Goal: Task Accomplishment & Management: Use online tool/utility

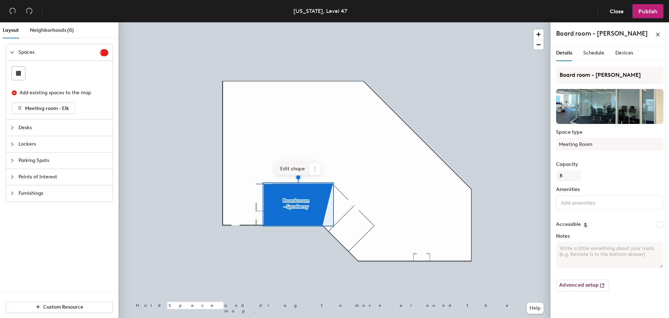
click at [296, 171] on span "Edit shape" at bounding box center [292, 169] width 33 height 12
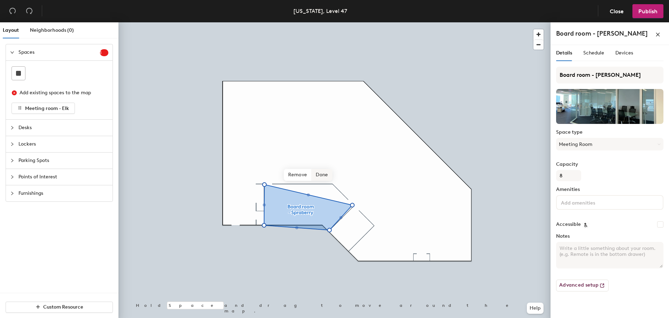
click at [318, 180] on div "Hold Space and drag to move around the map. Help Remove Done" at bounding box center [335, 171] width 432 height 298
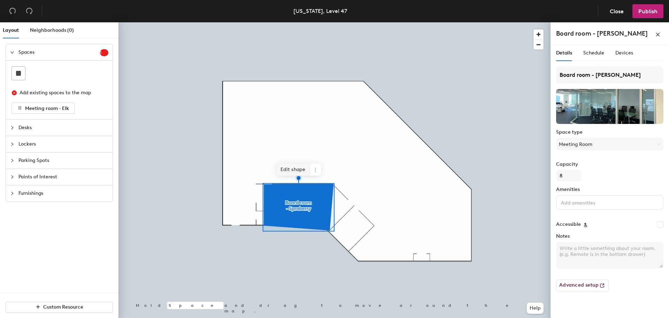
click at [294, 164] on span "Edit shape" at bounding box center [293, 170] width 33 height 12
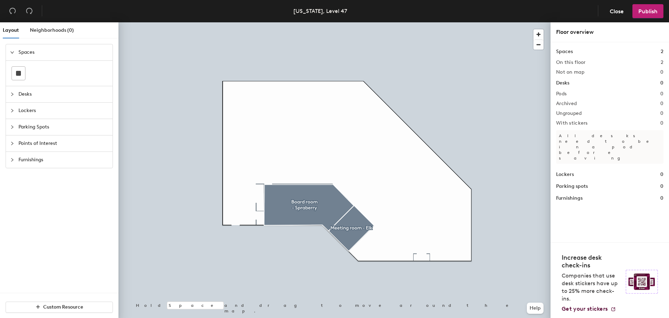
click at [13, 145] on icon "collapsed" at bounding box center [12, 143] width 4 height 4
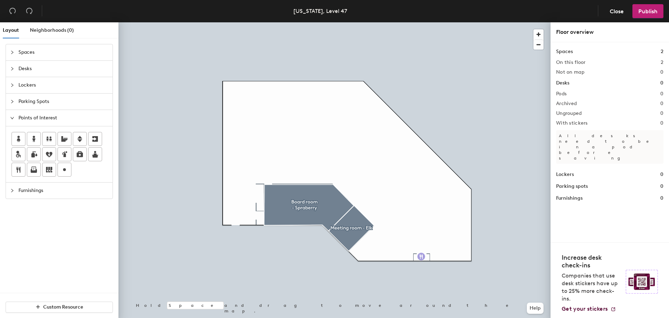
click at [422, 256] on div "Layout Neighborhoods (0) Spaces Desks Lockers Parking Spots Points of Interest …" at bounding box center [334, 171] width 669 height 298
click at [433, 272] on span "Done" at bounding box center [433, 272] width 21 height 12
click at [408, 256] on div "Layout Neighborhoods (0) Spaces Desks Lockers Parking Spots Points of Interest …" at bounding box center [334, 171] width 669 height 298
click at [406, 22] on div at bounding box center [335, 22] width 432 height 0
click at [232, 221] on div "Layout Neighborhoods (0) Spaces Desks Lockers Parking Spots Points of Interest …" at bounding box center [334, 171] width 669 height 298
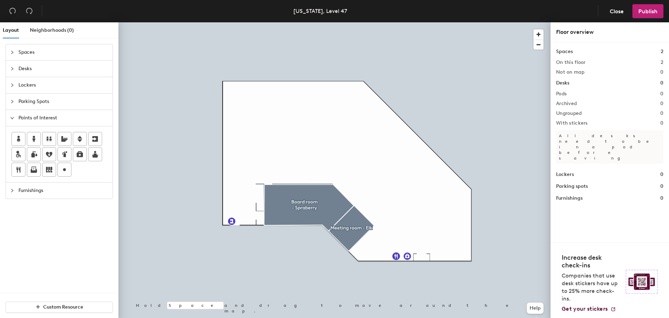
click at [17, 190] on div at bounding box center [14, 191] width 8 height 8
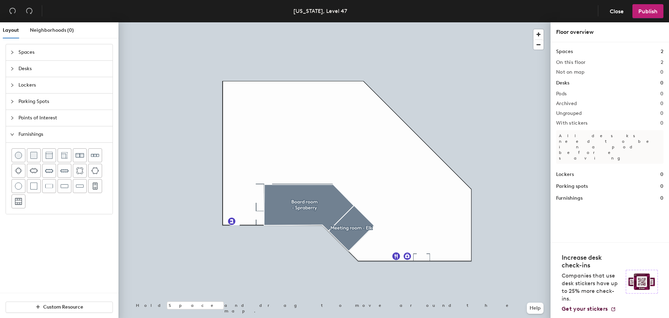
click at [10, 69] on icon "collapsed" at bounding box center [12, 69] width 4 height 4
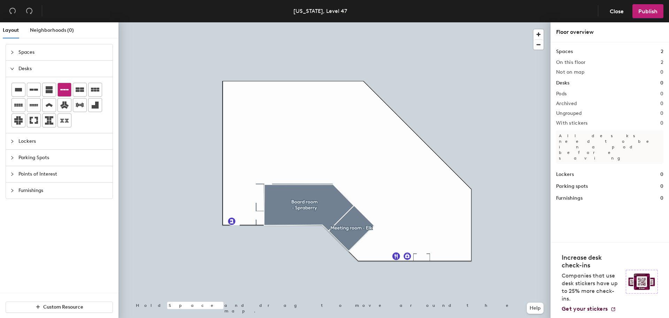
click at [63, 89] on icon at bounding box center [64, 89] width 8 height 8
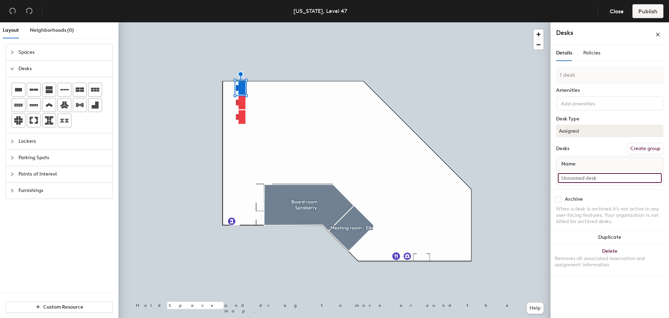
click at [589, 178] on input at bounding box center [610, 178] width 104 height 10
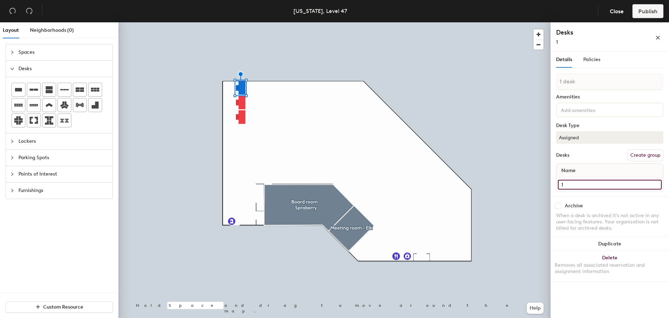
type input "1"
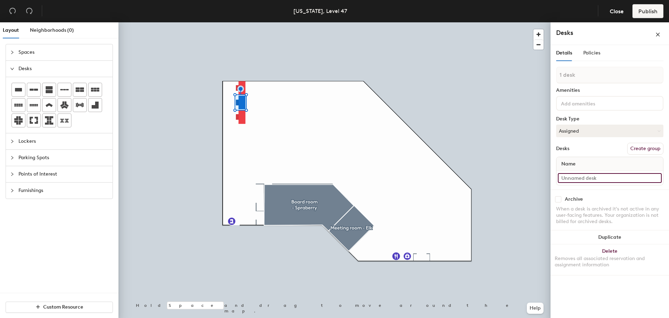
click at [581, 181] on input at bounding box center [610, 178] width 104 height 10
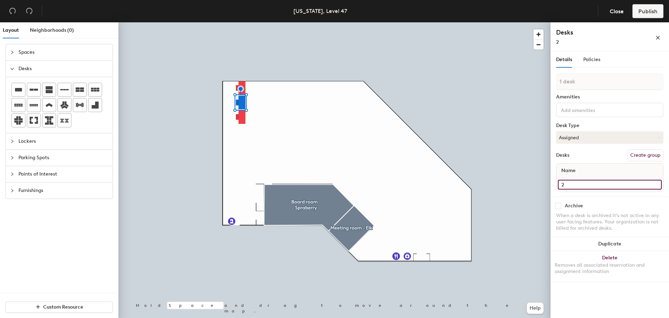
type input "2"
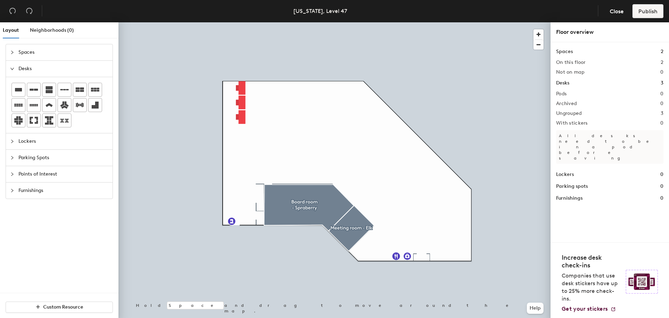
click at [238, 22] on div at bounding box center [335, 22] width 432 height 0
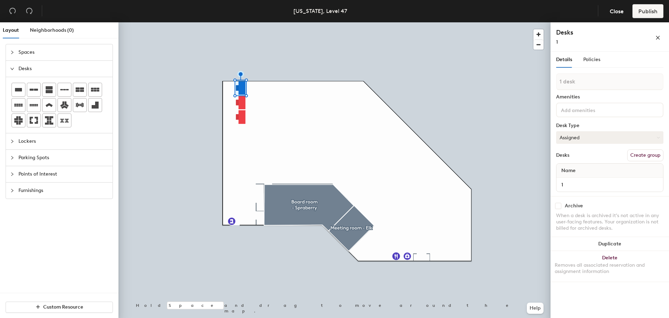
click at [588, 139] on button "Assigned" at bounding box center [610, 137] width 107 height 13
click at [578, 159] on div "Assigned" at bounding box center [592, 159] width 70 height 10
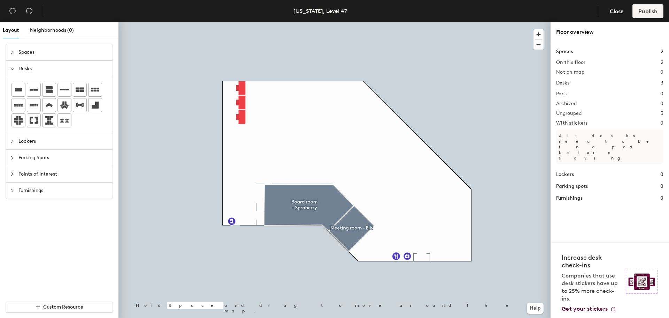
click at [241, 22] on div at bounding box center [335, 22] width 432 height 0
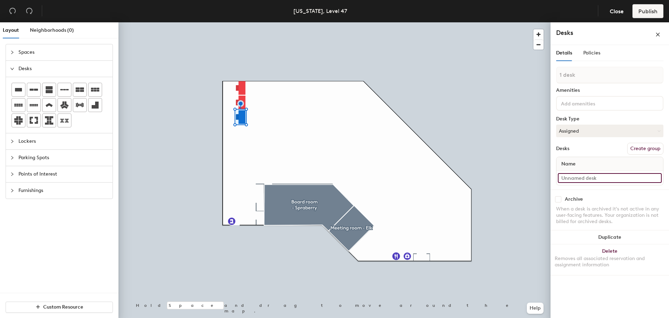
click at [579, 177] on input at bounding box center [610, 178] width 104 height 10
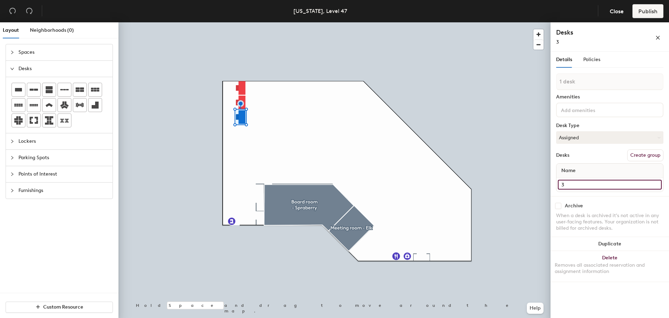
type input "3"
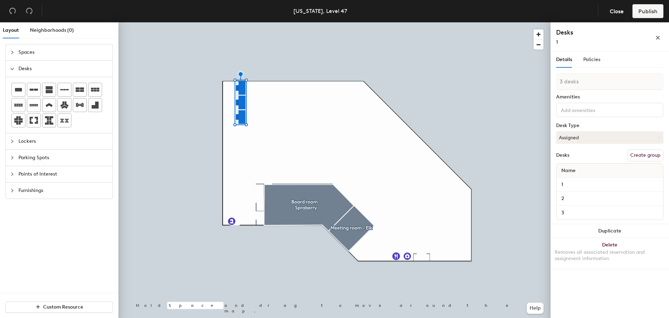
click at [641, 155] on button "Create group" at bounding box center [646, 155] width 36 height 12
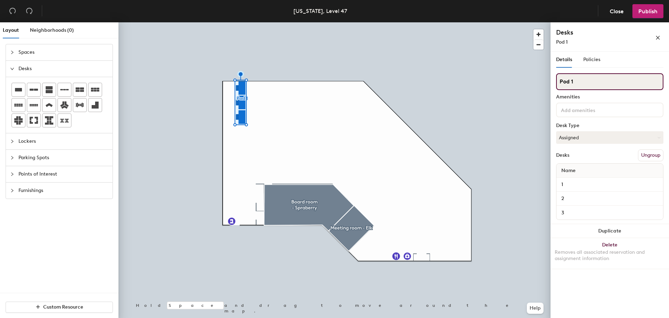
click at [578, 82] on input "Pod 1" at bounding box center [610, 81] width 107 height 17
click at [528, 80] on div "Layout Neighborhoods (0) Spaces Desks Lockers Parking Spots Points of Interest …" at bounding box center [334, 171] width 669 height 298
type input "Sales"
drag, startPoint x: 577, startPoint y: 75, endPoint x: 556, endPoint y: 78, distance: 21.2
click at [181, 22] on div at bounding box center [335, 22] width 432 height 0
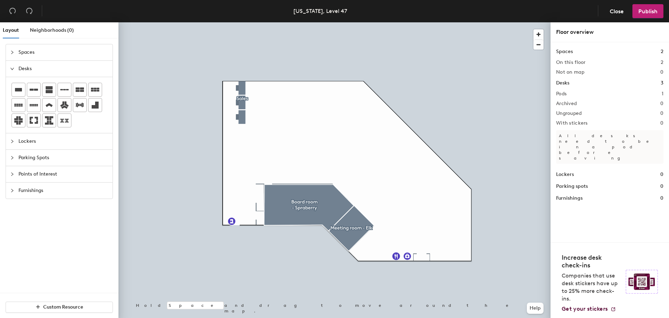
click at [25, 194] on span "Furnishings" at bounding box center [63, 190] width 90 height 16
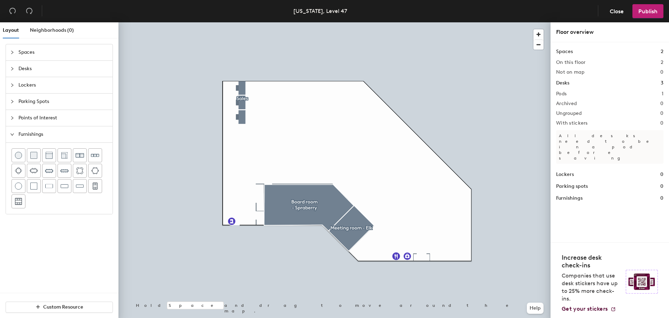
click at [34, 119] on span "Points of Interest" at bounding box center [63, 118] width 90 height 16
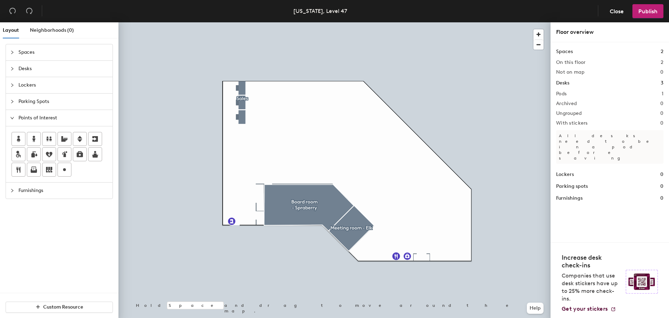
click at [34, 119] on span "Points of Interest" at bounding box center [63, 118] width 90 height 16
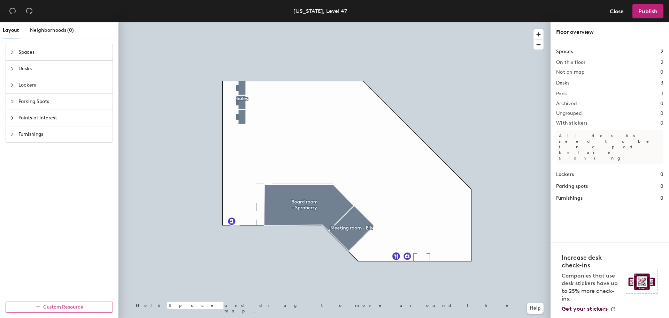
click at [61, 309] on span "Custom Resource" at bounding box center [63, 307] width 40 height 6
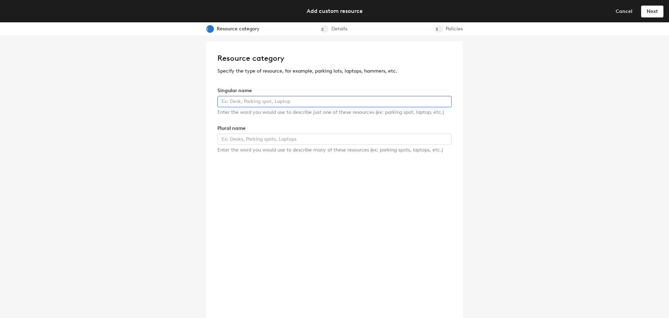
drag, startPoint x: 243, startPoint y: 98, endPoint x: 258, endPoint y: 102, distance: 15.6
click at [242, 98] on input "text" at bounding box center [335, 101] width 234 height 11
drag, startPoint x: 225, startPoint y: 101, endPoint x: 190, endPoint y: 103, distance: 35.6
click at [190, 103] on div "Resource category Specify the type of resource, for example, parking lots, lapt…" at bounding box center [334, 177] width 669 height 282
type input "Phone booth"
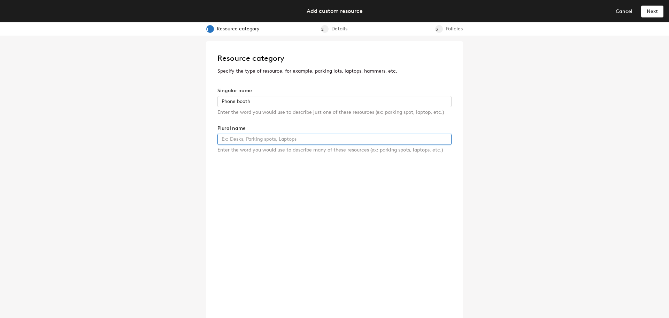
click at [255, 136] on input "text" at bounding box center [335, 139] width 234 height 11
paste input "Phone booth"
type input "Phone booths"
click at [347, 200] on div "Resource category Specify the type of resource, for example, parking lots, lapt…" at bounding box center [334, 182] width 257 height 282
click at [651, 12] on span "Next" at bounding box center [652, 11] width 11 height 6
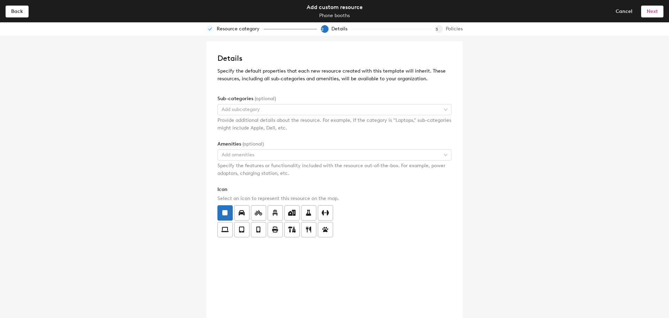
click at [663, 11] on button "Next" at bounding box center [653, 11] width 22 height 11
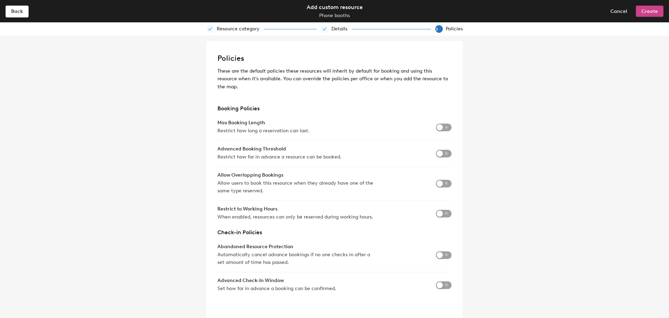
click at [644, 8] on span "Create" at bounding box center [650, 11] width 16 height 6
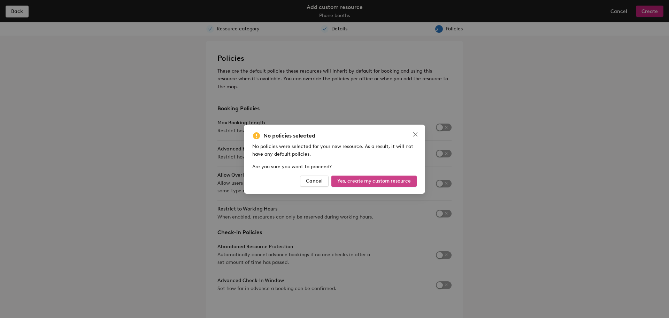
click at [364, 180] on span "Yes, create my custom resource" at bounding box center [375, 181] width 74 height 6
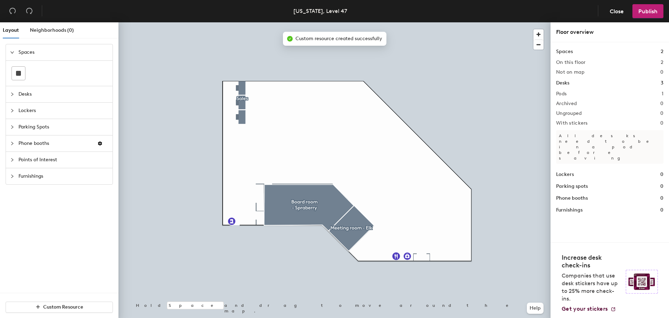
click at [14, 144] on icon "collapsed" at bounding box center [12, 143] width 4 height 4
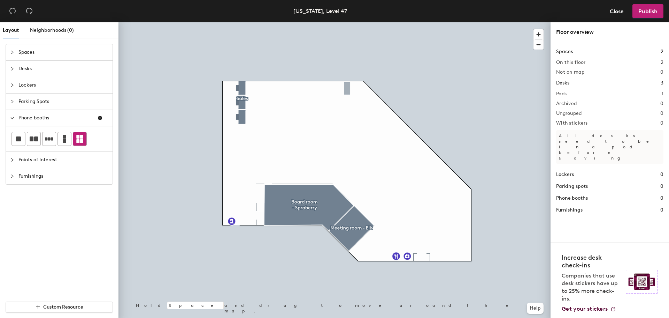
click at [347, 88] on div "Layout Neighborhoods (0) Spaces Desks Lockers Parking Spots Phone booths Points…" at bounding box center [334, 171] width 669 height 298
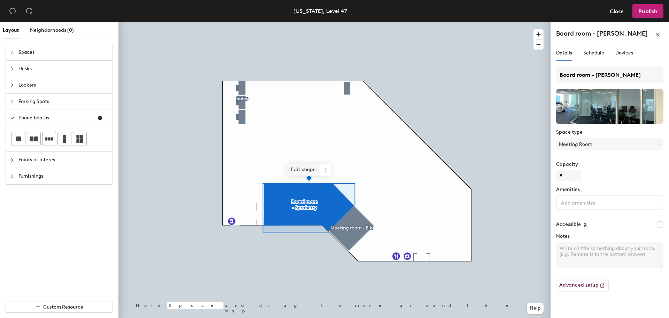
click at [307, 171] on span "Edit shape" at bounding box center [303, 170] width 33 height 12
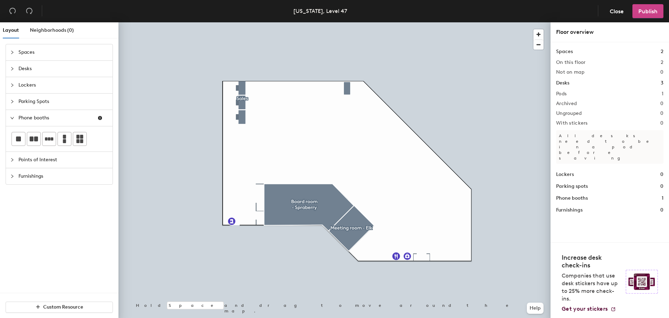
click at [644, 12] on span "Publish" at bounding box center [648, 11] width 19 height 7
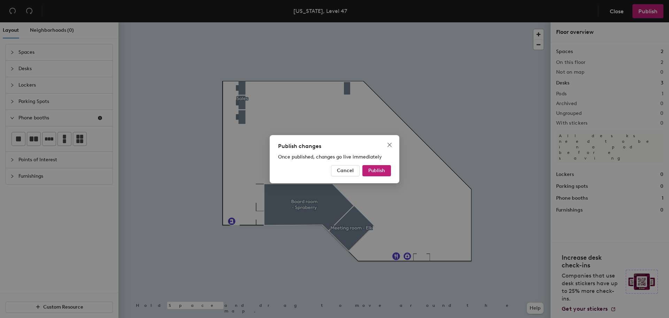
drag, startPoint x: 380, startPoint y: 167, endPoint x: 396, endPoint y: 167, distance: 16.0
click at [380, 167] on button "Publish" at bounding box center [377, 170] width 29 height 11
